Goal: Task Accomplishment & Management: Manage account settings

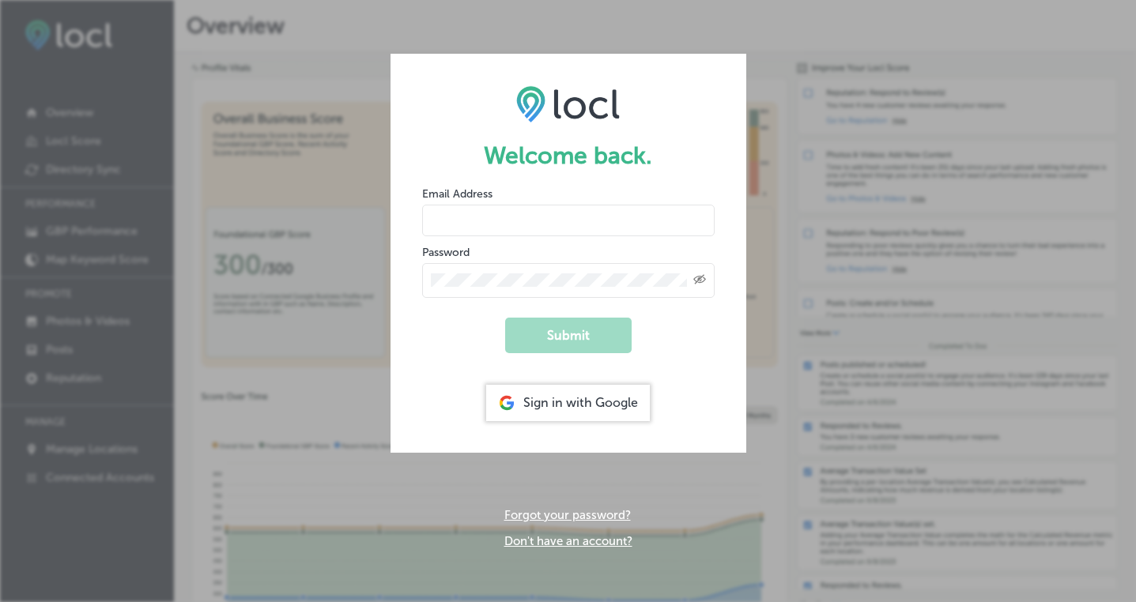
type input "[PERSON_NAME][EMAIL_ADDRESS][DOMAIN_NAME]"
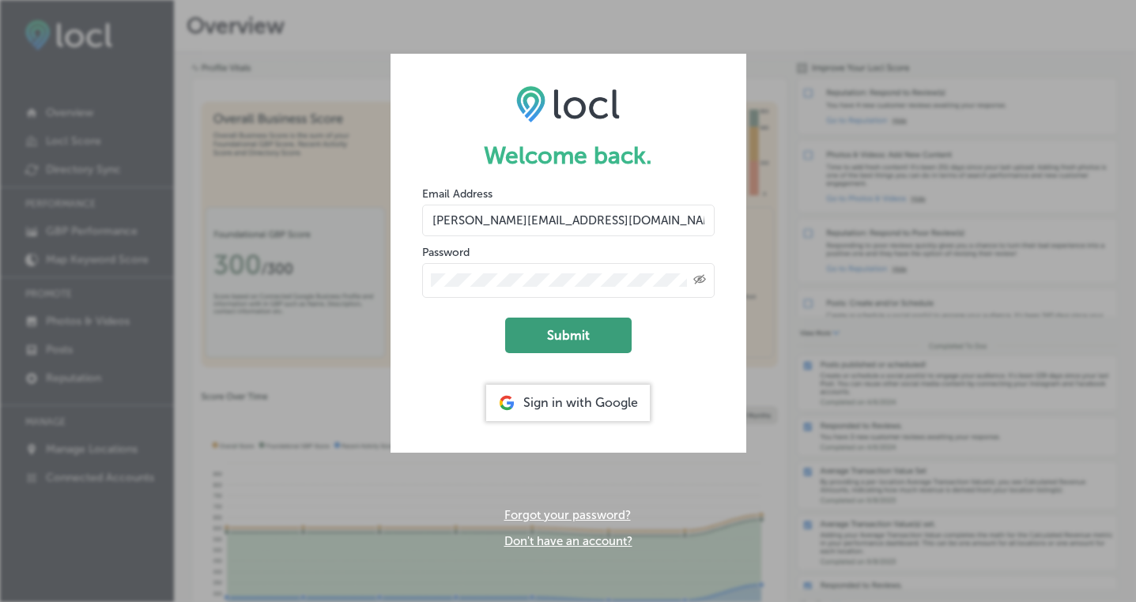
click at [578, 337] on button "Submit" at bounding box center [568, 336] width 126 height 36
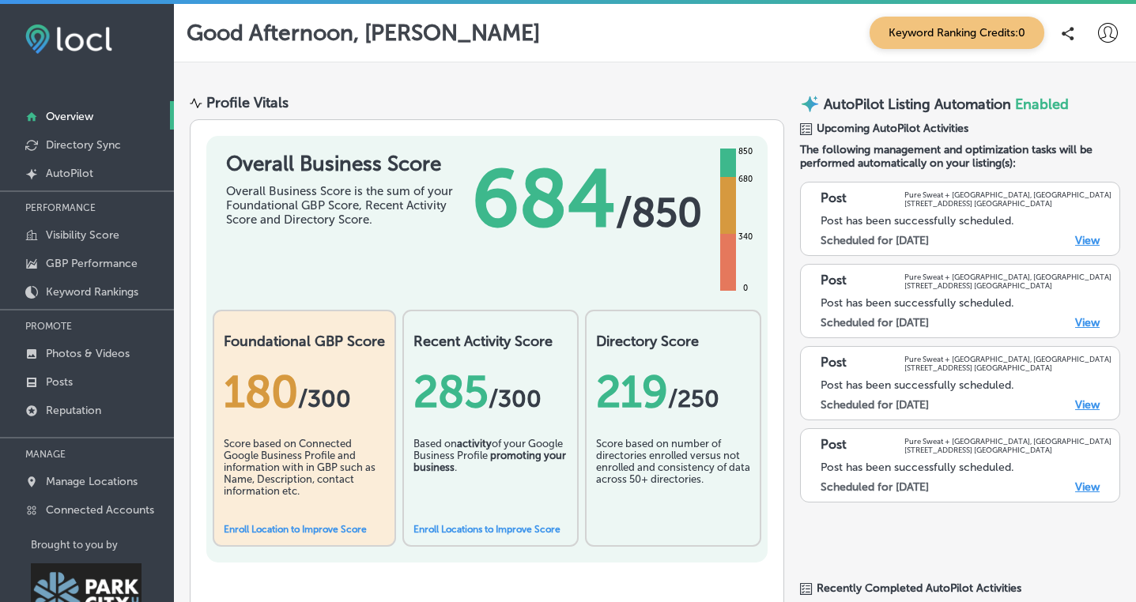
click at [1090, 236] on link "View" at bounding box center [1087, 240] width 24 height 13
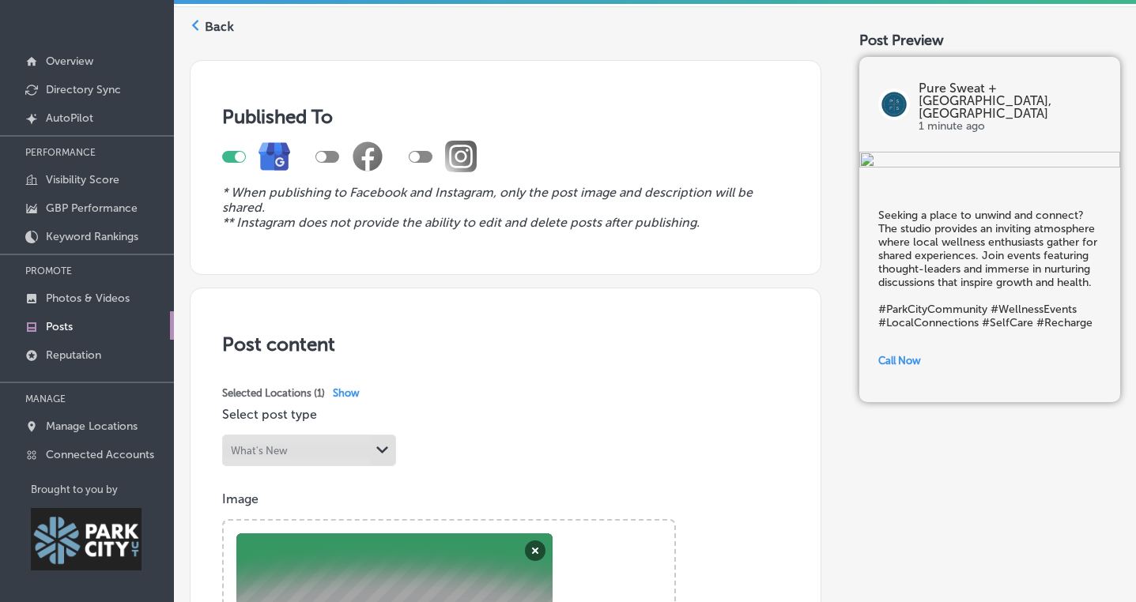
click at [219, 27] on label "Back" at bounding box center [219, 26] width 29 height 17
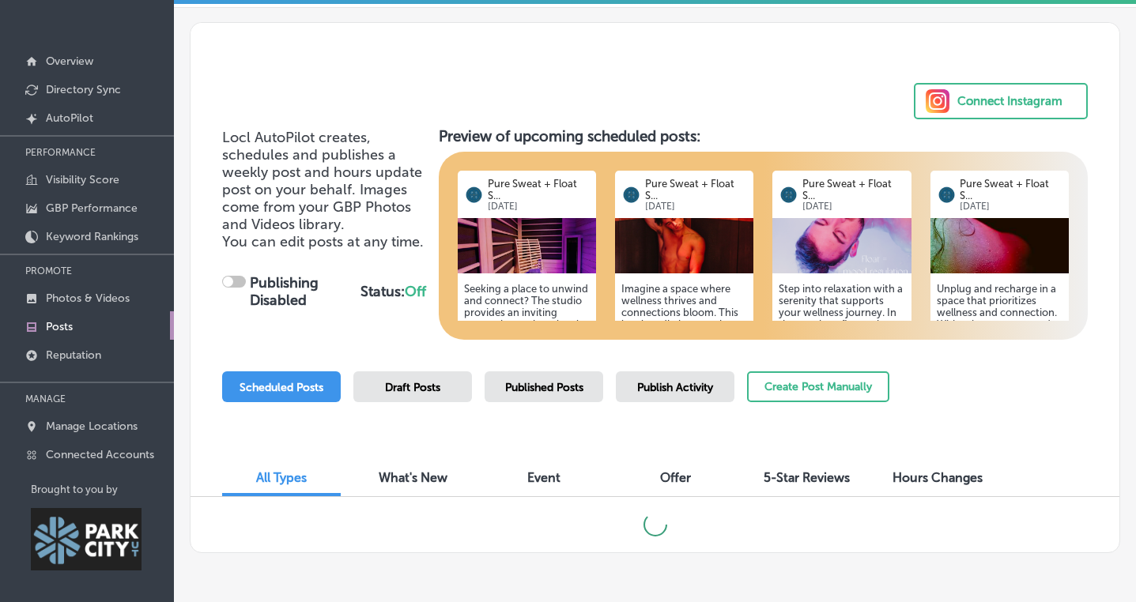
scroll to position [55, 0]
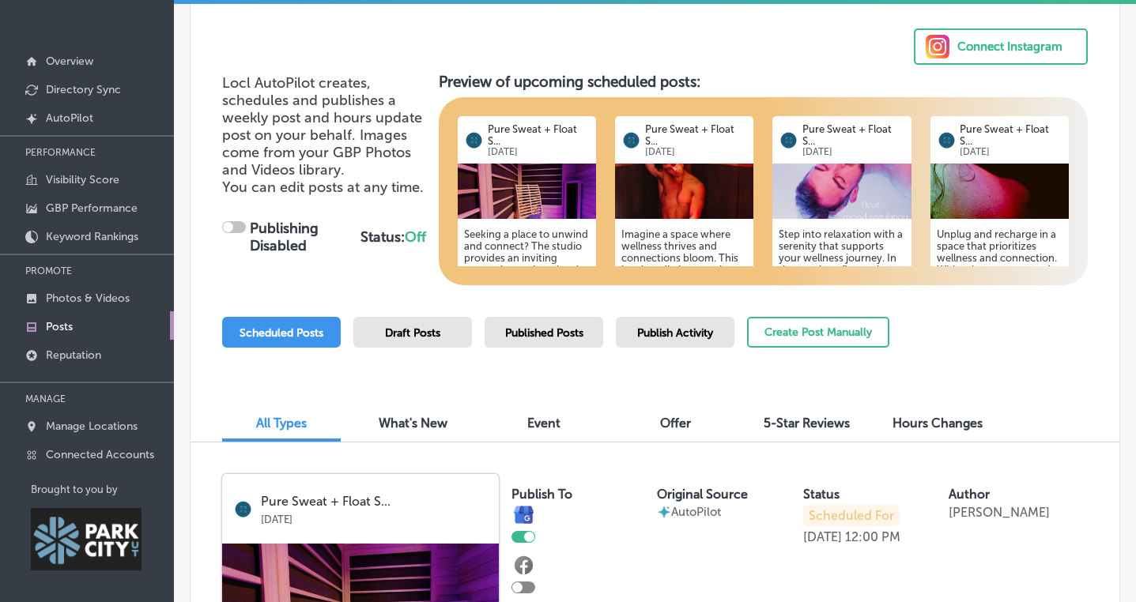
checkbox input "true"
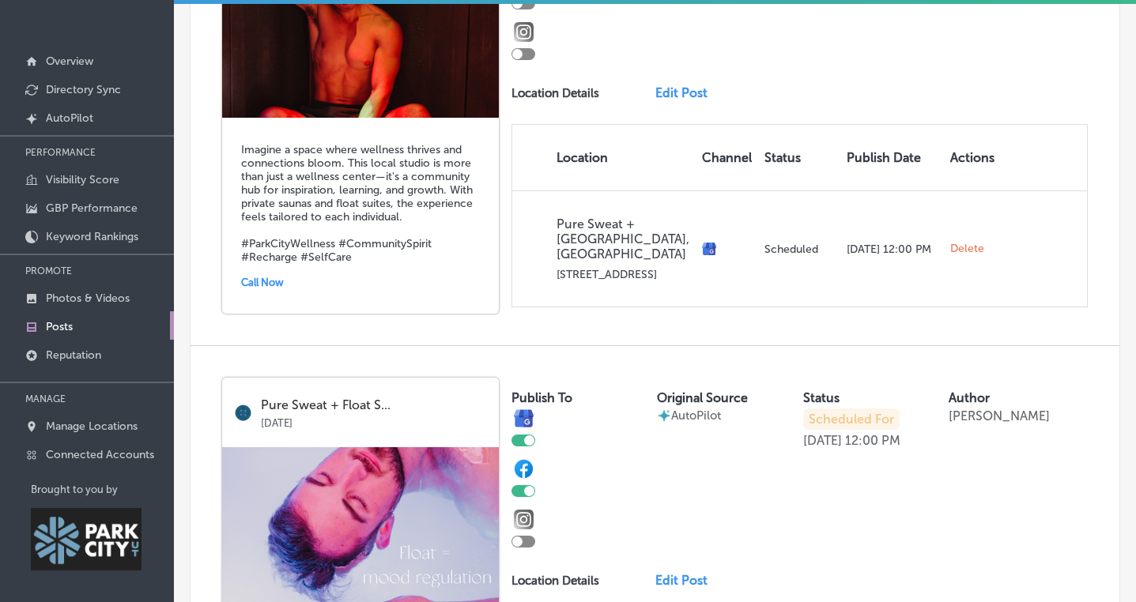
scroll to position [0, 0]
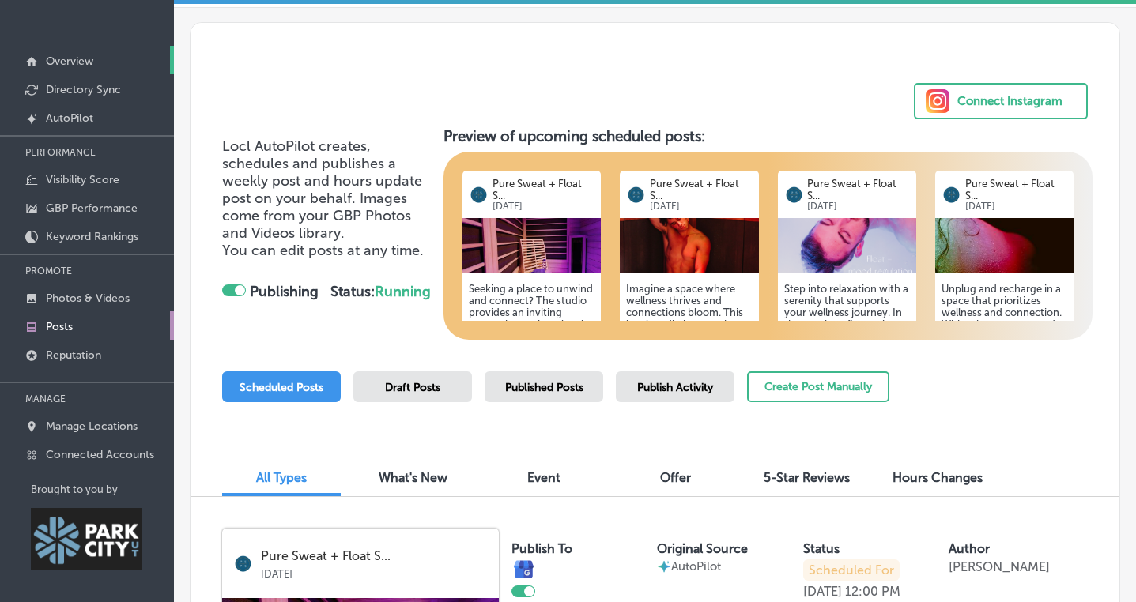
click at [70, 60] on p "Overview" at bounding box center [69, 61] width 47 height 13
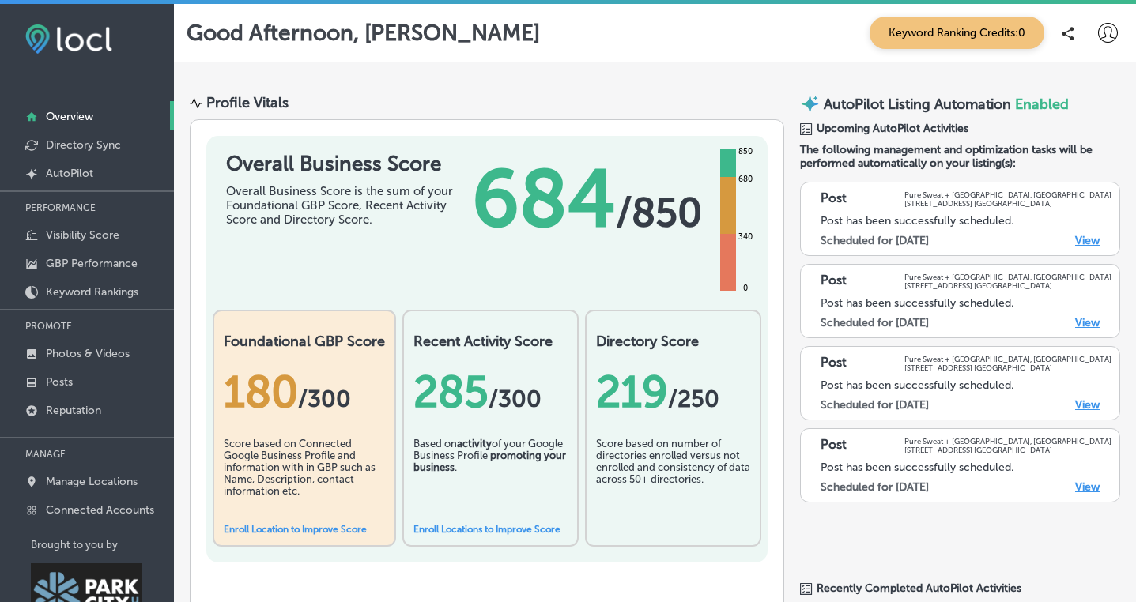
click at [1106, 30] on icon at bounding box center [1108, 33] width 20 height 20
click at [1052, 175] on p "Log Out" at bounding box center [1053, 169] width 47 height 19
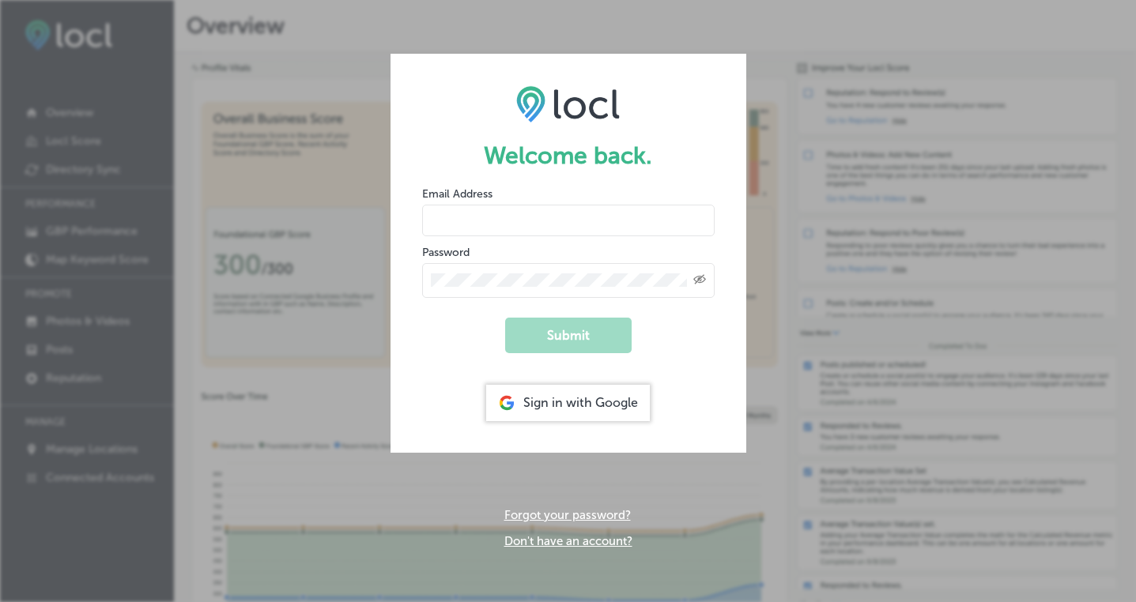
type input "[PERSON_NAME][EMAIL_ADDRESS][DOMAIN_NAME]"
